Goal: Transaction & Acquisition: Purchase product/service

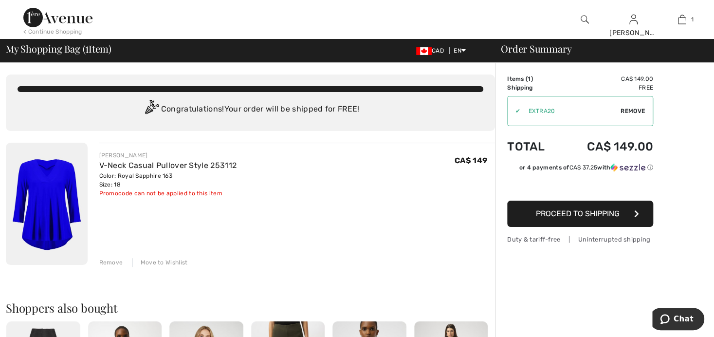
click at [626, 112] on span "Remove" at bounding box center [633, 111] width 24 height 9
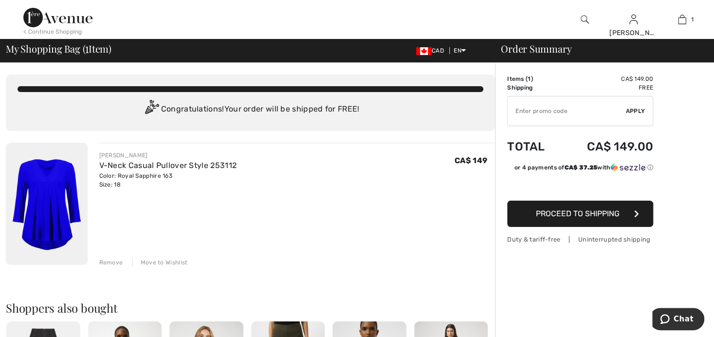
click at [578, 218] on button "Proceed to Shipping" at bounding box center [580, 214] width 146 height 26
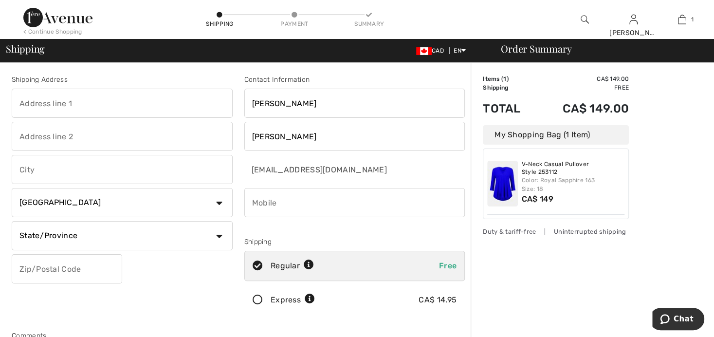
click at [140, 109] on input "text" at bounding box center [122, 103] width 221 height 29
type input "[STREET_ADDRESS]"
type input "DORCHESTER"
click at [124, 233] on select "State/Province Alberta British Columbia Manitoba New Brunswick Newfoundland and…" at bounding box center [122, 235] width 221 height 29
select select "ON"
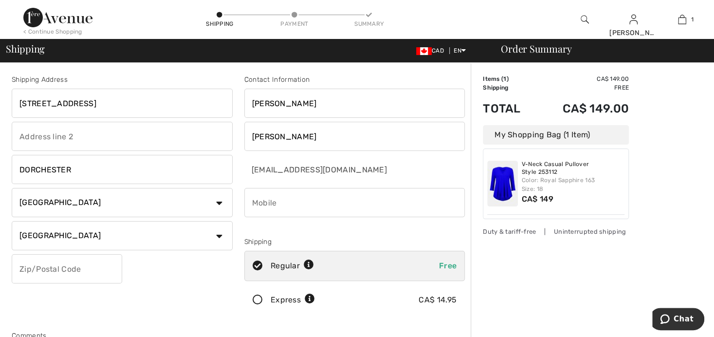
click at [12, 221] on select "State/Province Alberta British Columbia Manitoba New Brunswick Newfoundland and…" at bounding box center [122, 235] width 221 height 29
click at [83, 263] on input "text" at bounding box center [67, 268] width 111 height 29
type input "N0L1G3"
click at [279, 197] on input "phone" at bounding box center [354, 202] width 221 height 29
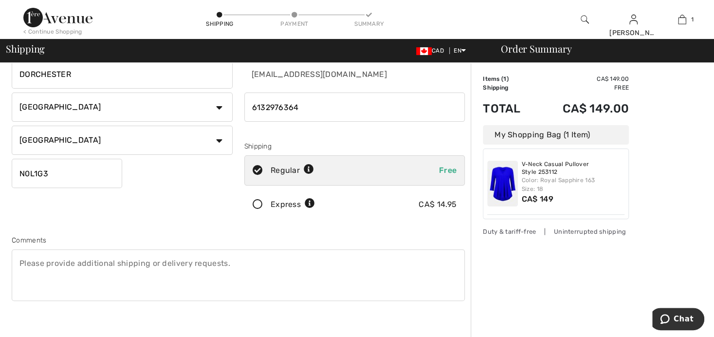
scroll to position [97, 0]
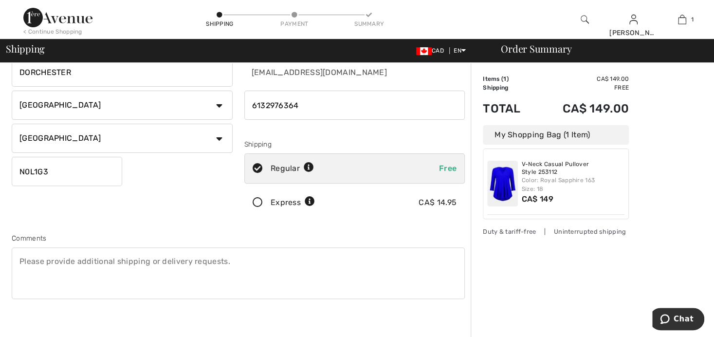
type input "6132976364"
click at [227, 261] on textarea at bounding box center [238, 273] width 453 height 52
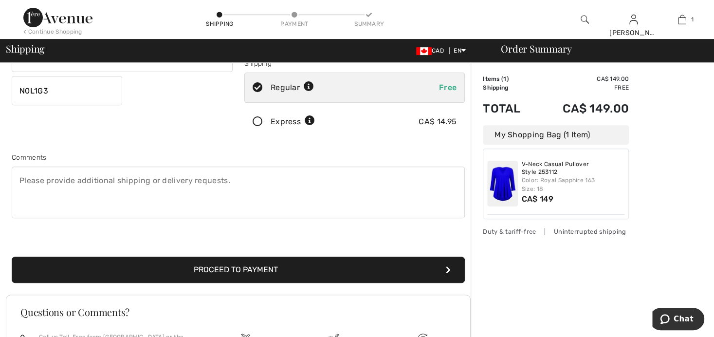
scroll to position [195, 0]
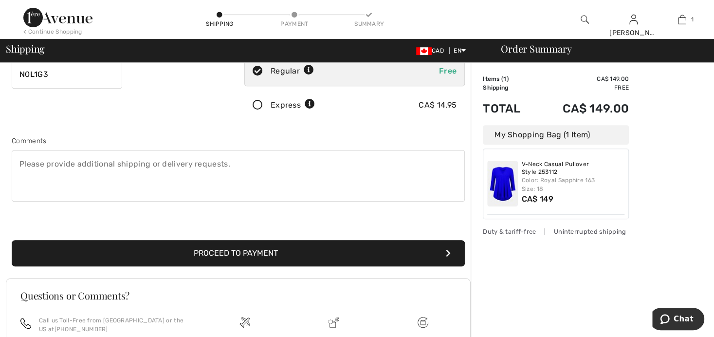
click at [261, 250] on button "Proceed to Payment" at bounding box center [238, 253] width 453 height 26
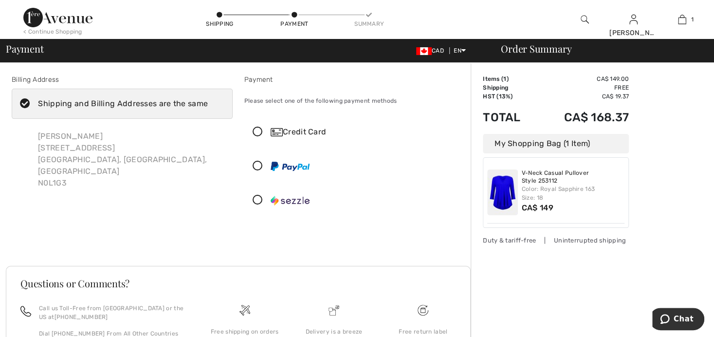
click at [257, 131] on icon at bounding box center [258, 132] width 26 height 10
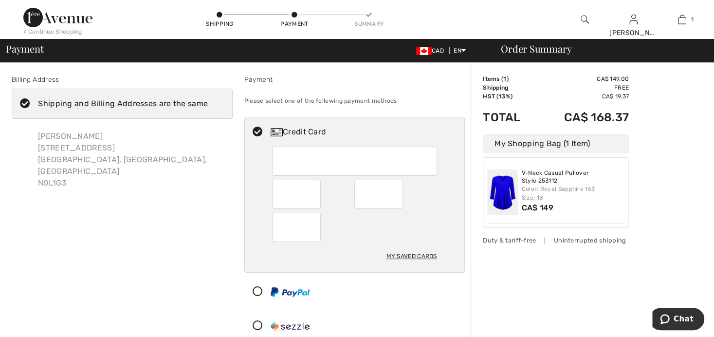
click at [381, 295] on div at bounding box center [351, 291] width 212 height 29
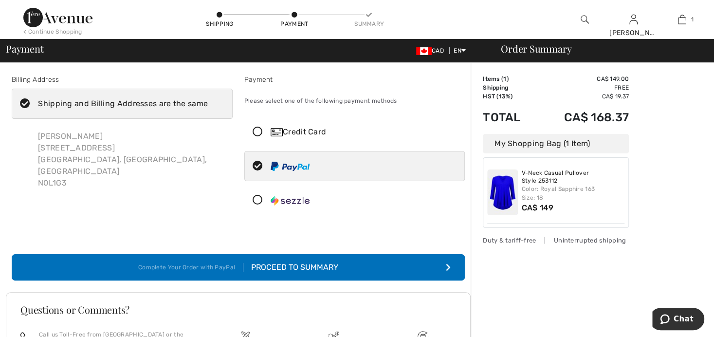
click at [254, 127] on icon at bounding box center [258, 132] width 26 height 10
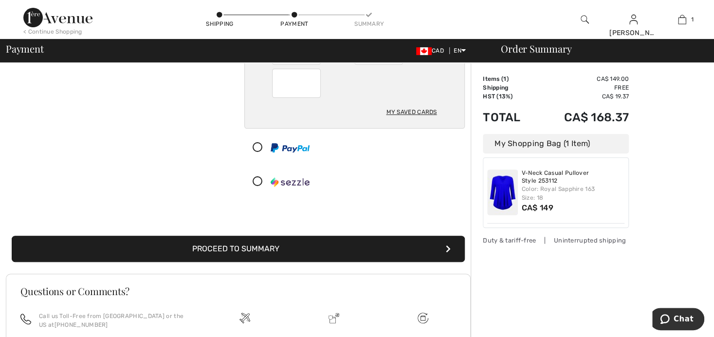
scroll to position [146, 0]
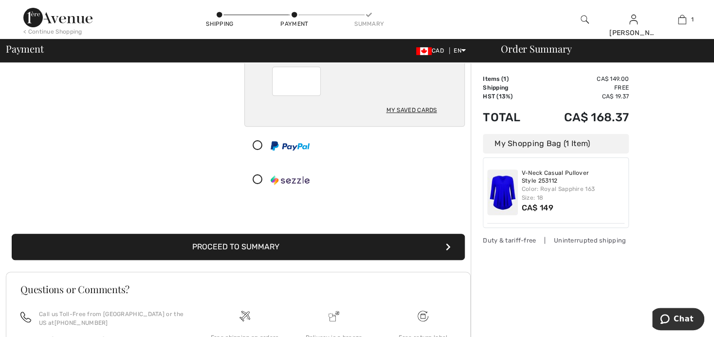
click at [238, 243] on button "Proceed to Summary" at bounding box center [238, 247] width 453 height 26
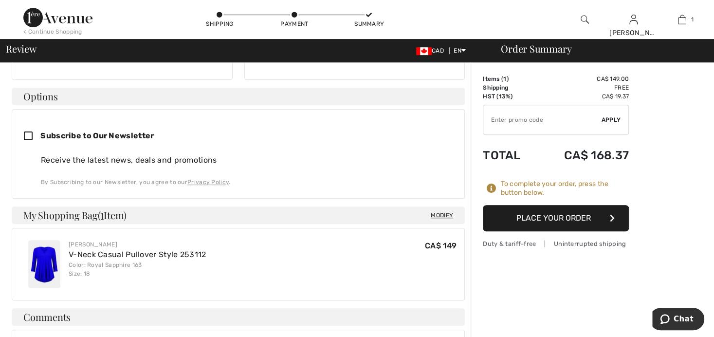
scroll to position [243, 0]
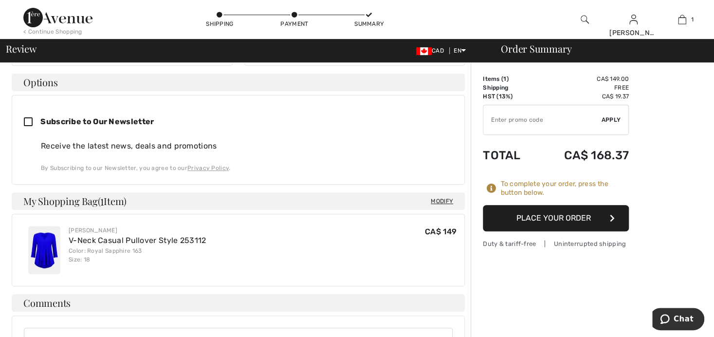
click at [537, 221] on button "Place Your Order" at bounding box center [556, 218] width 146 height 26
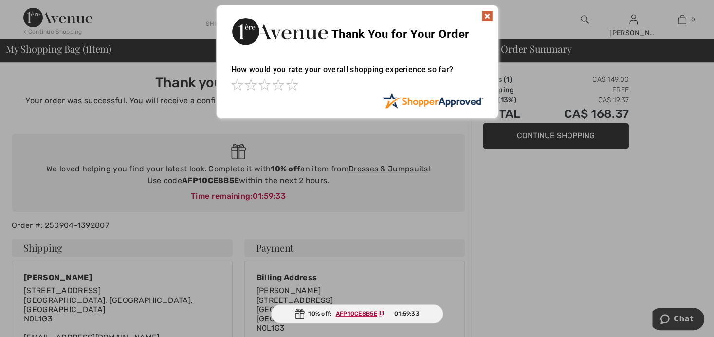
click at [485, 17] on img at bounding box center [488, 16] width 12 height 12
